Goal: Transaction & Acquisition: Subscribe to service/newsletter

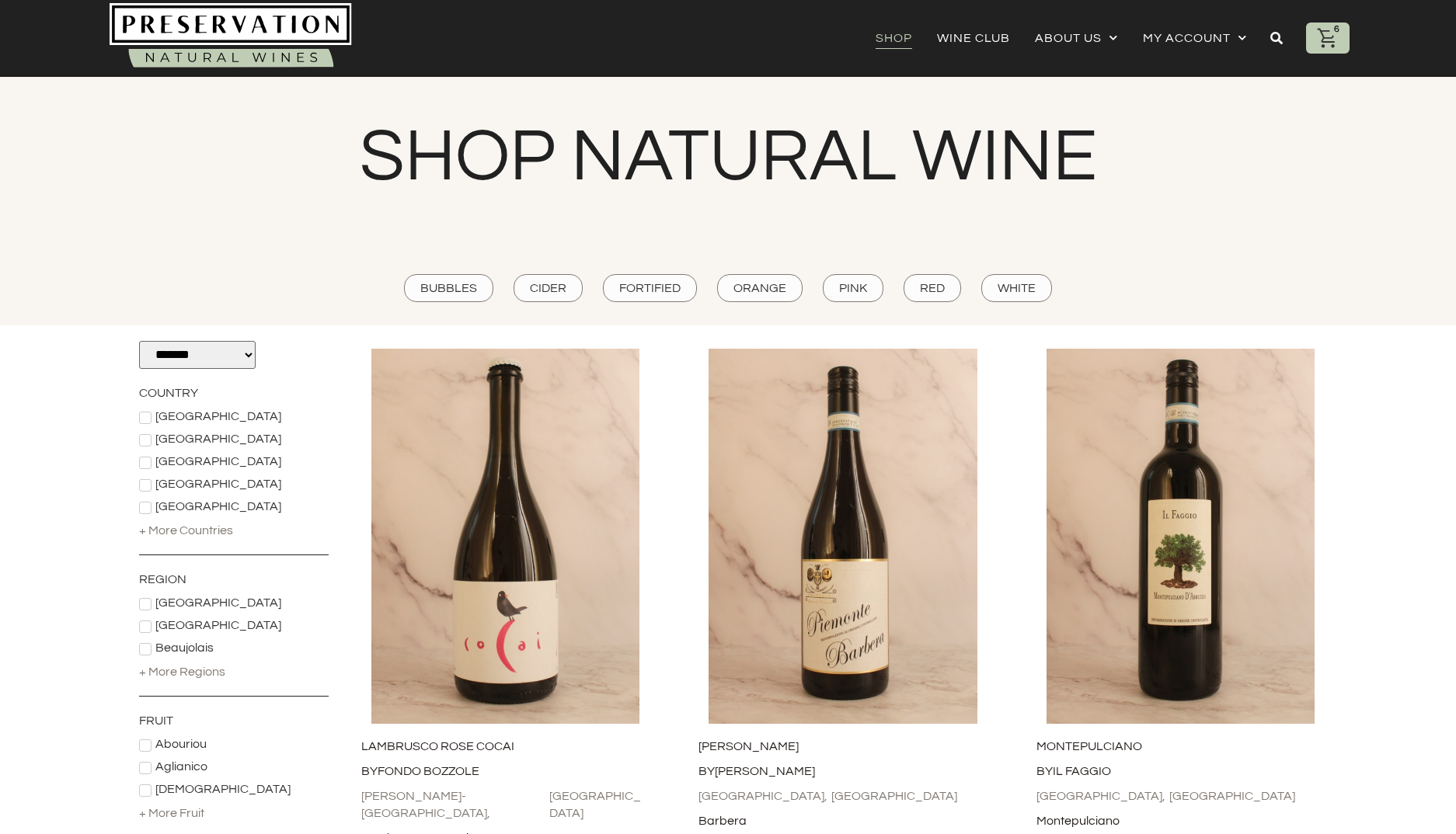
click at [1332, 38] on icon at bounding box center [1327, 38] width 20 height 20
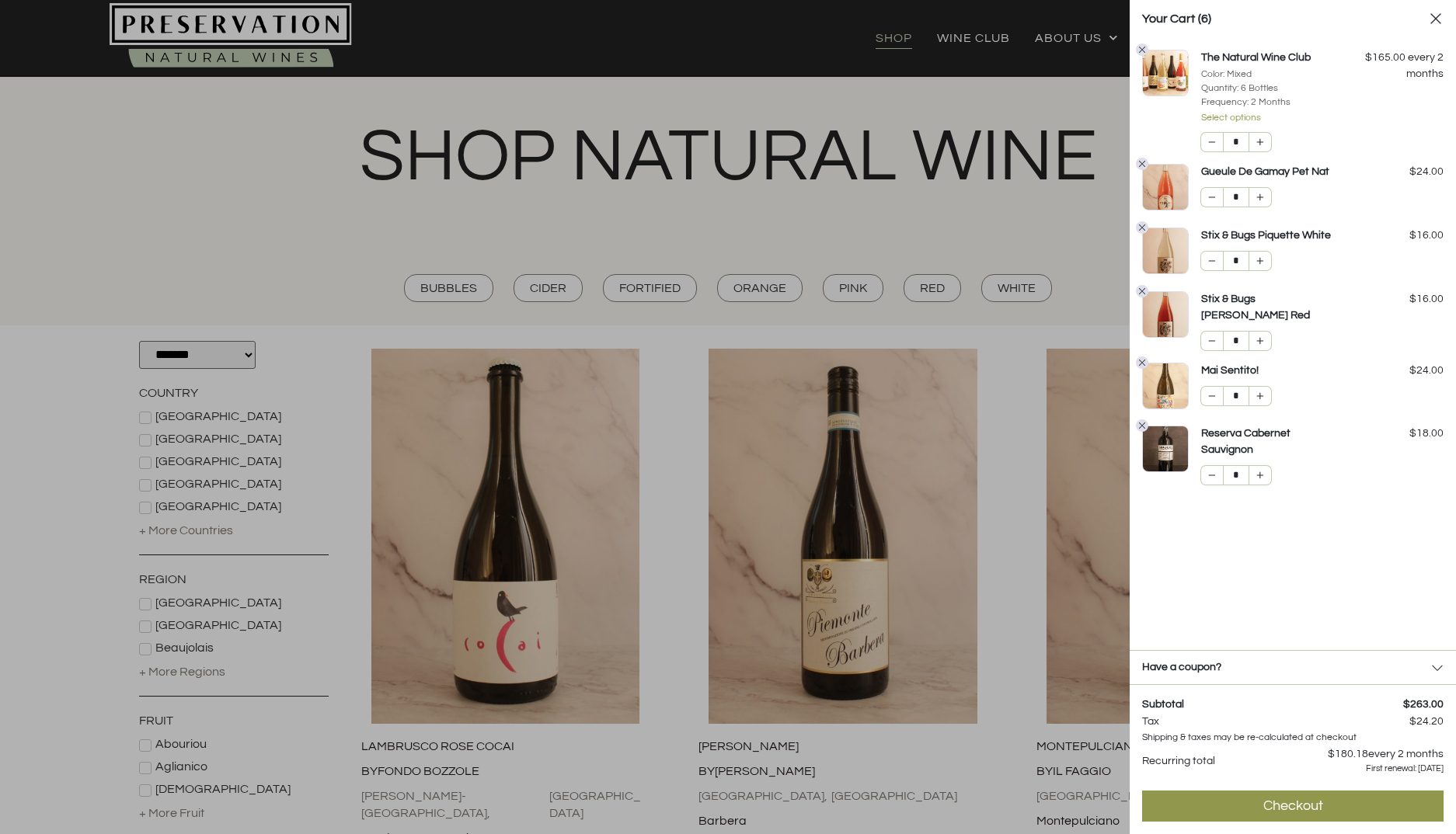
click at [940, 77] on div at bounding box center [728, 417] width 1456 height 834
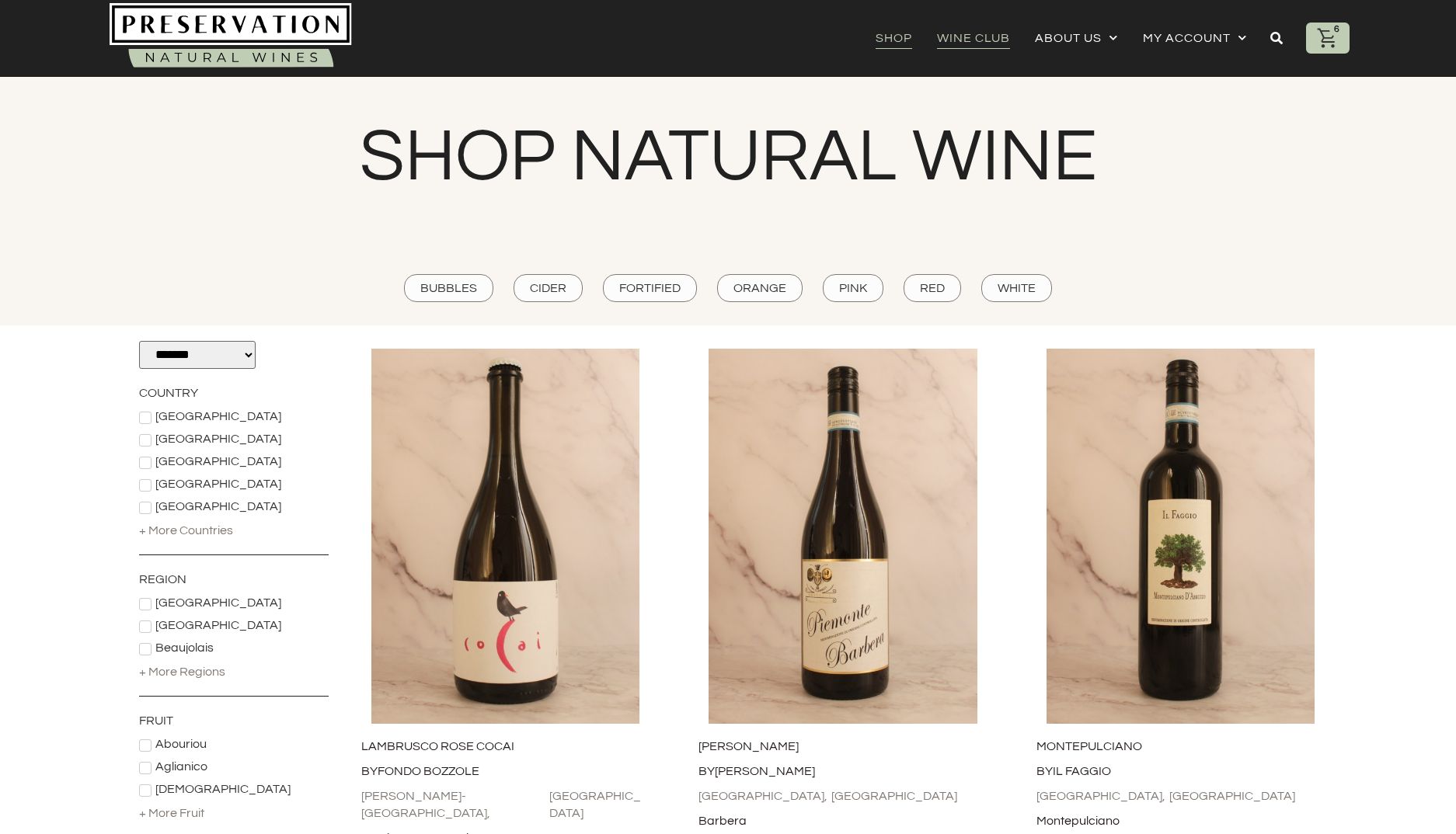
click at [973, 37] on link "Wine Club" at bounding box center [973, 38] width 73 height 22
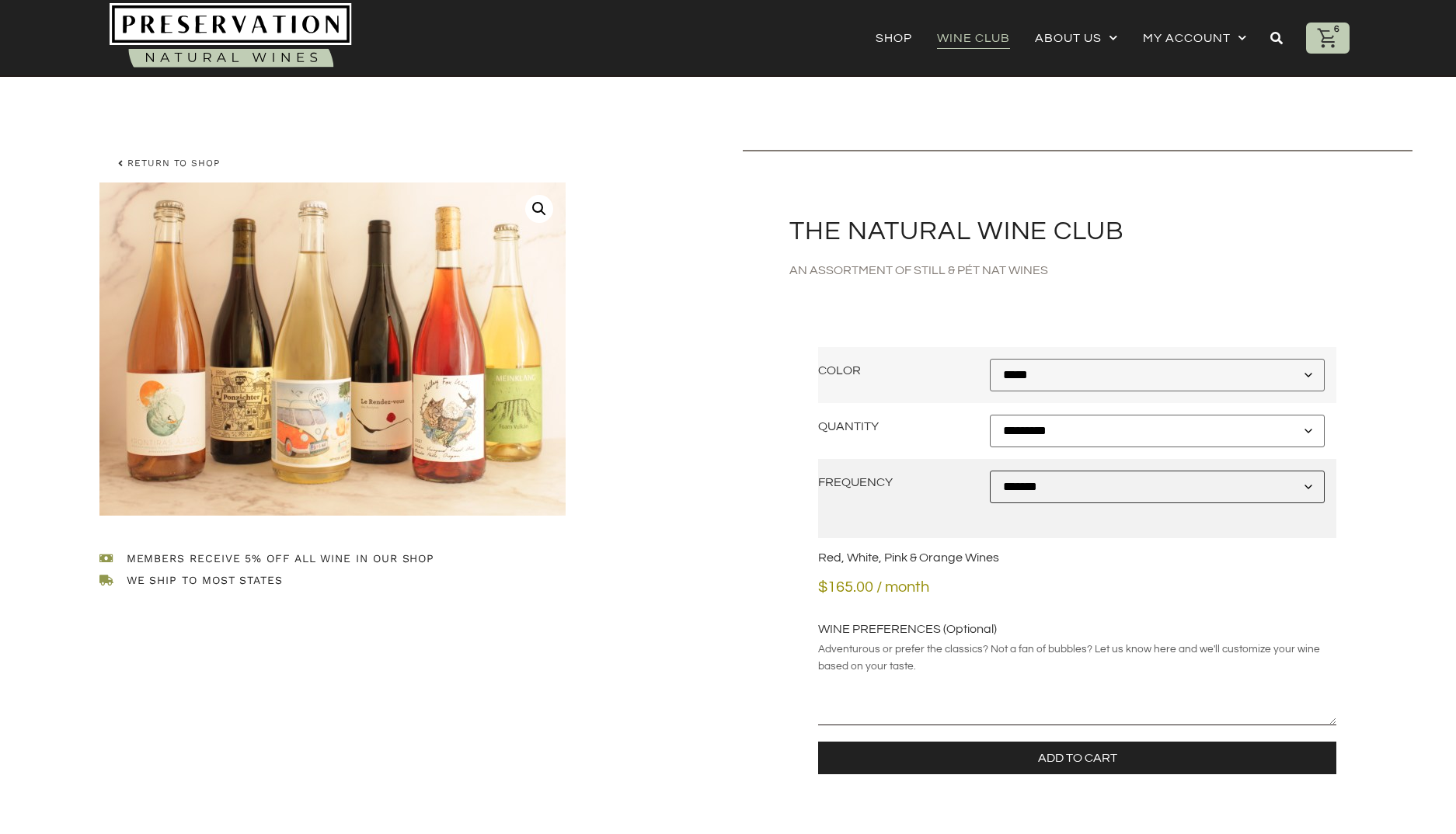
click at [1042, 490] on select "**********" at bounding box center [1156, 487] width 335 height 33
click at [889, 38] on link "Shop" at bounding box center [893, 38] width 37 height 22
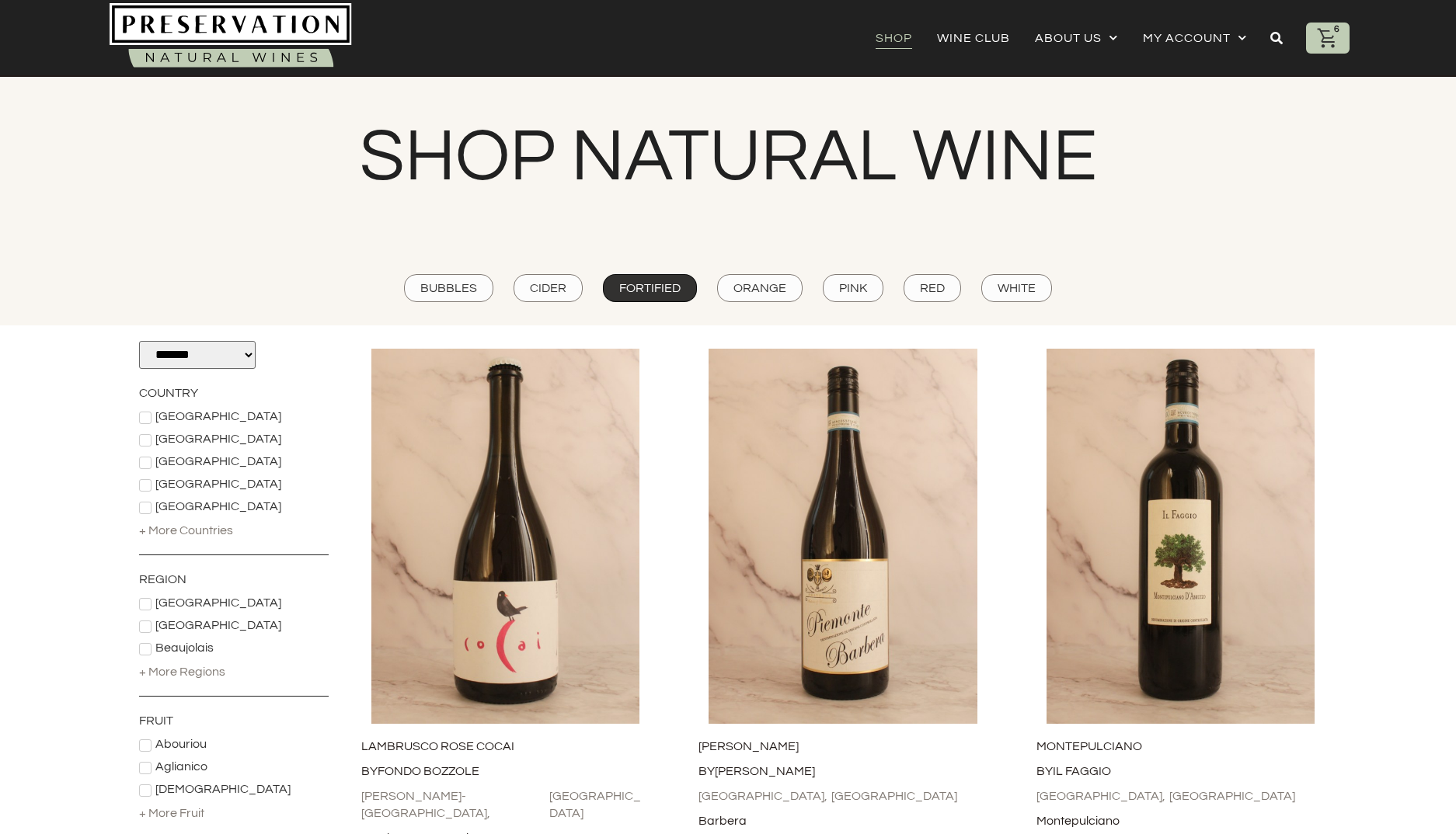
click at [668, 286] on span "Fortified" at bounding box center [649, 288] width 61 height 17
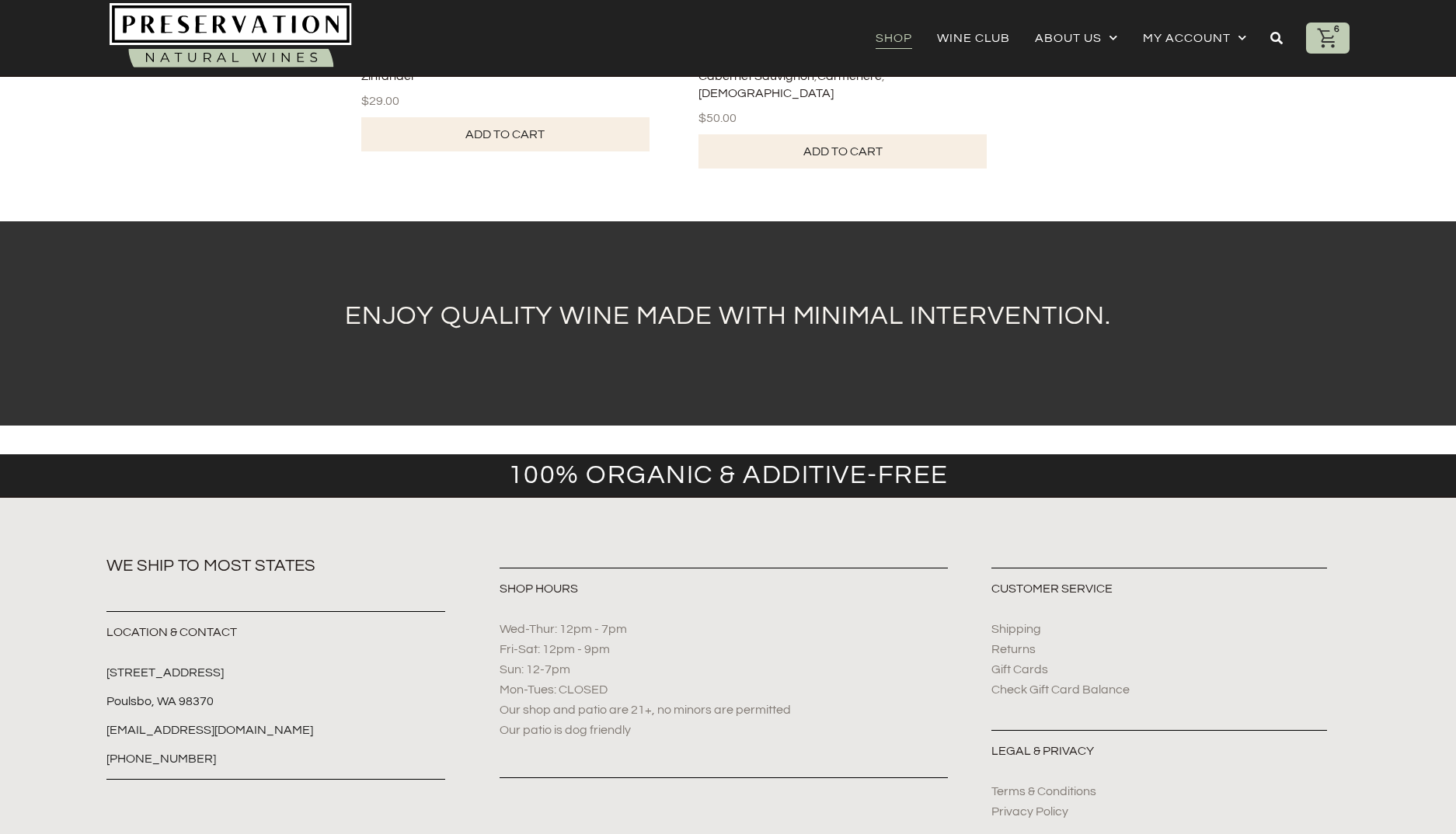
scroll to position [797, 0]
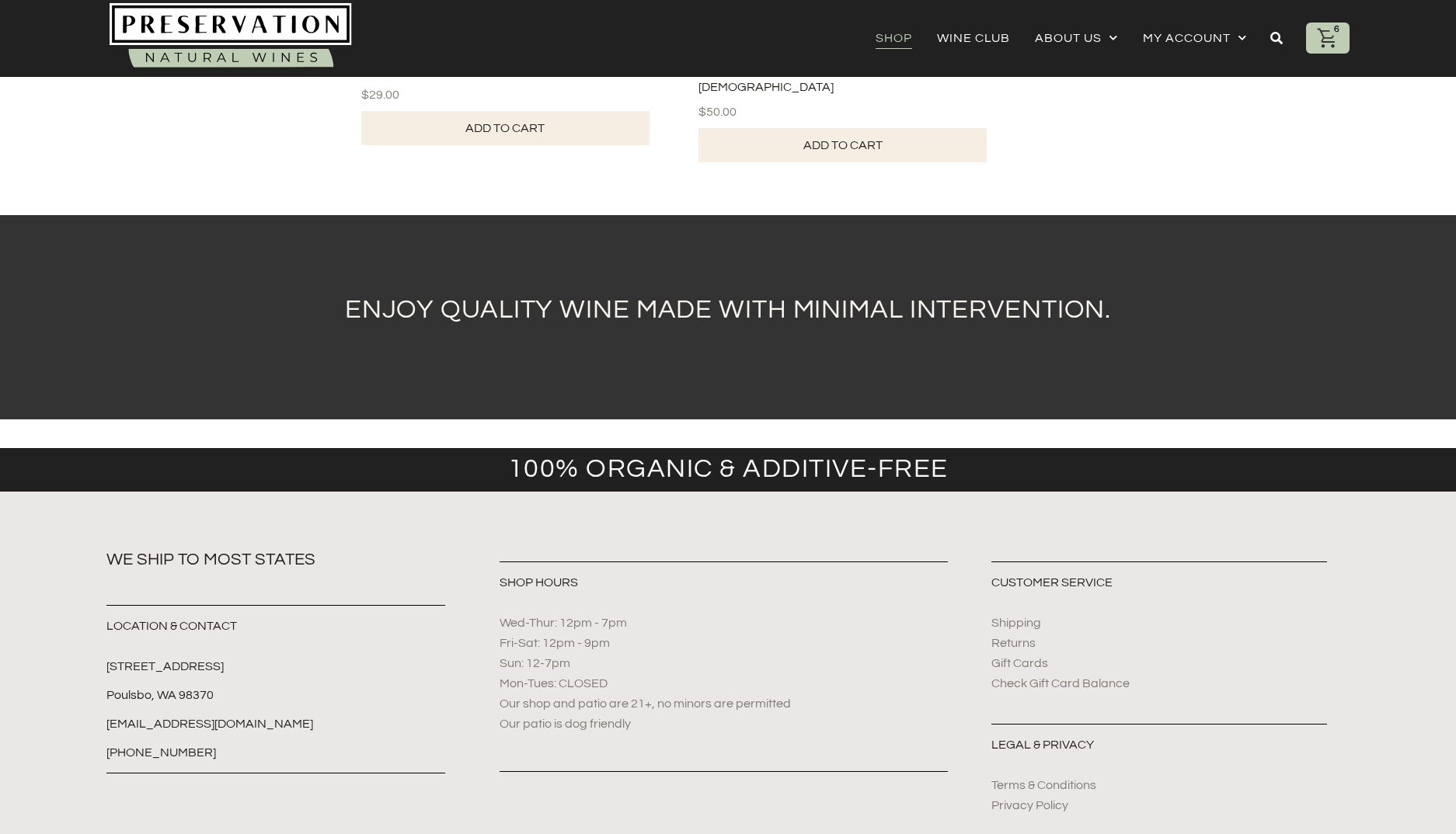
click at [1037, 655] on span "Gift Cards" at bounding box center [1020, 663] width 57 height 17
